Goal: Task Accomplishment & Management: Manage account settings

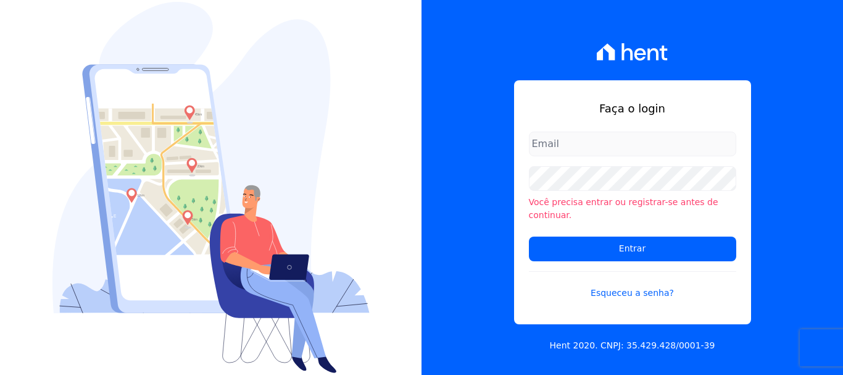
type input "[EMAIL_ADDRESS][DOMAIN_NAME]"
click at [650, 156] on input "[EMAIL_ADDRESS][DOMAIN_NAME]" at bounding box center [632, 143] width 207 height 25
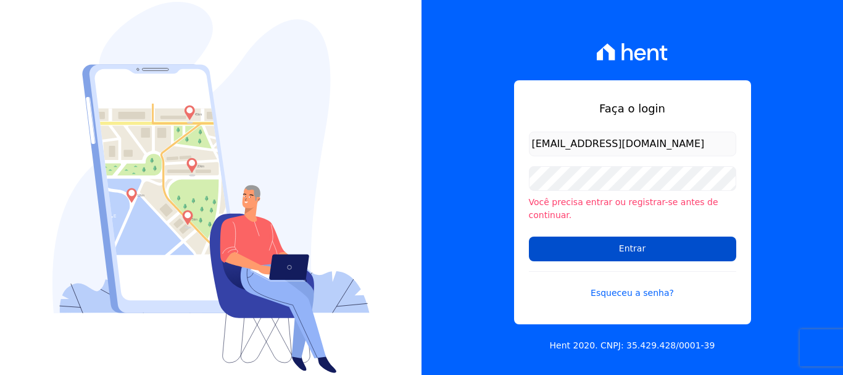
click at [645, 236] on input "Entrar" at bounding box center [632, 248] width 207 height 25
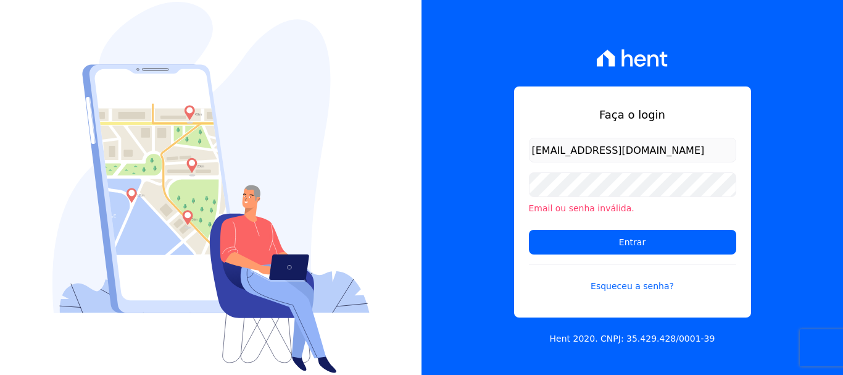
click at [631, 226] on form "documentos@fronteimoveis.com.br Email ou senha inválida. Entrar Esqueceu a senh…" at bounding box center [632, 223] width 207 height 170
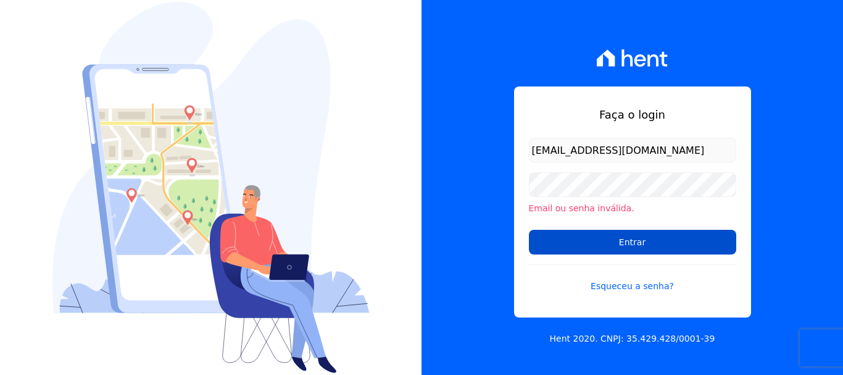
click at [632, 240] on input "Entrar" at bounding box center [632, 242] width 207 height 25
click at [632, 237] on input "Entrar" at bounding box center [632, 242] width 207 height 25
click at [605, 252] on input "Entrar" at bounding box center [632, 242] width 207 height 25
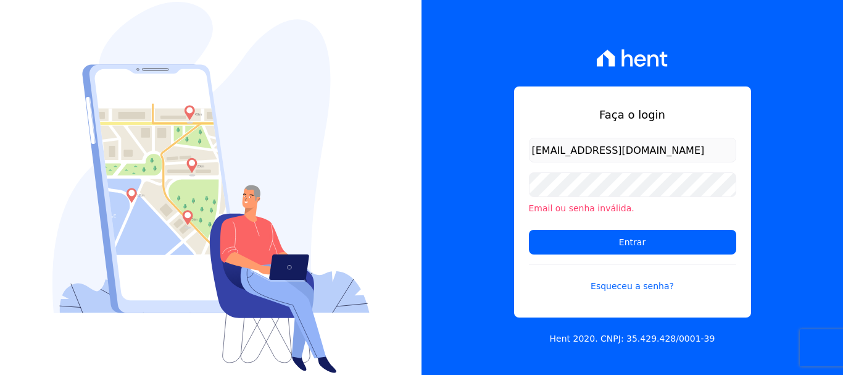
click at [658, 146] on input "[EMAIL_ADDRESS][DOMAIN_NAME]" at bounding box center [632, 150] width 207 height 25
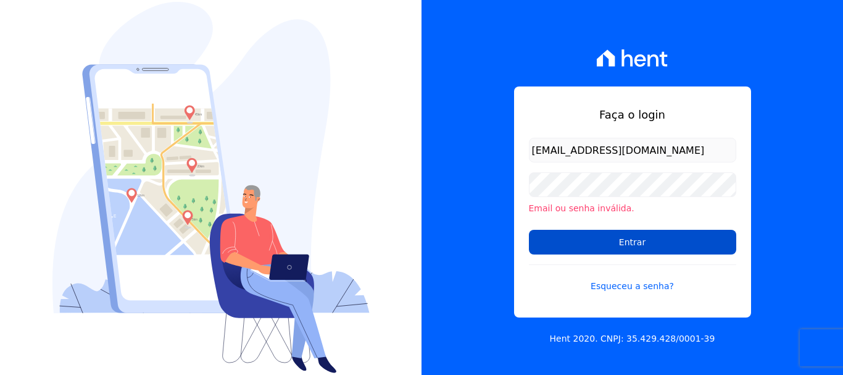
click at [681, 243] on input "Entrar" at bounding box center [632, 242] width 207 height 25
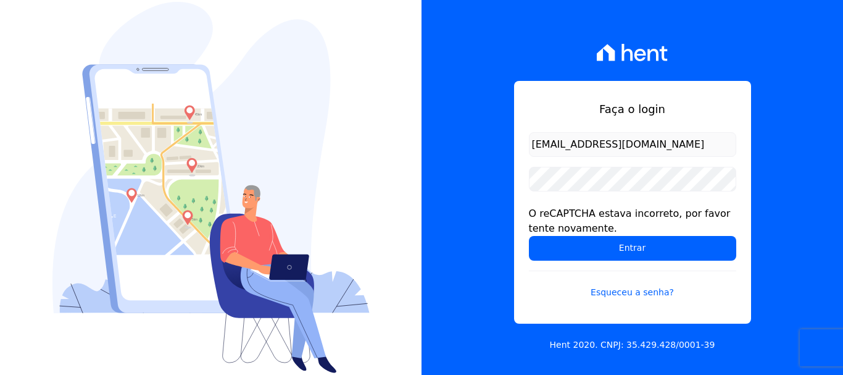
click at [646, 140] on input "[EMAIL_ADDRESS][DOMAIN_NAME]" at bounding box center [632, 144] width 207 height 25
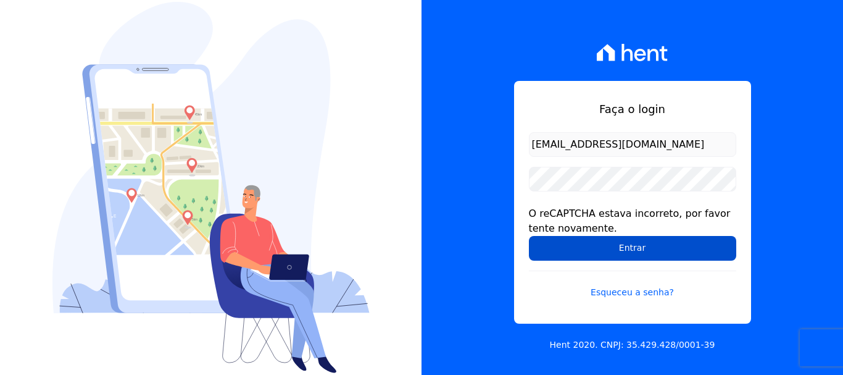
click at [647, 237] on input "Entrar" at bounding box center [632, 248] width 207 height 25
